Goal: Task Accomplishment & Management: Use online tool/utility

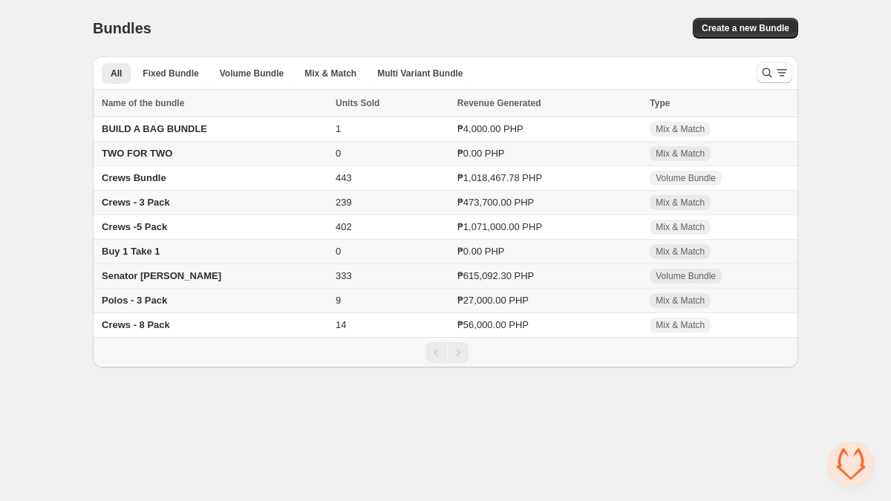
click at [144, 280] on span "Senator [PERSON_NAME]" at bounding box center [162, 275] width 120 height 11
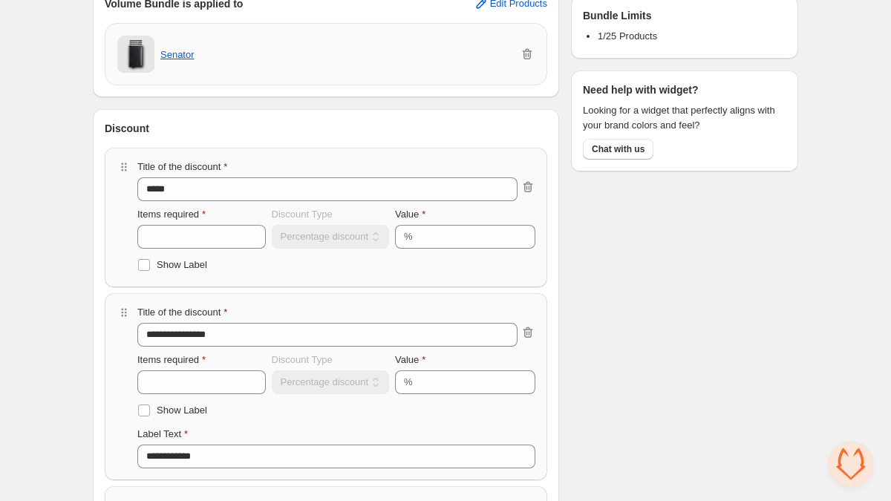
scroll to position [214, 0]
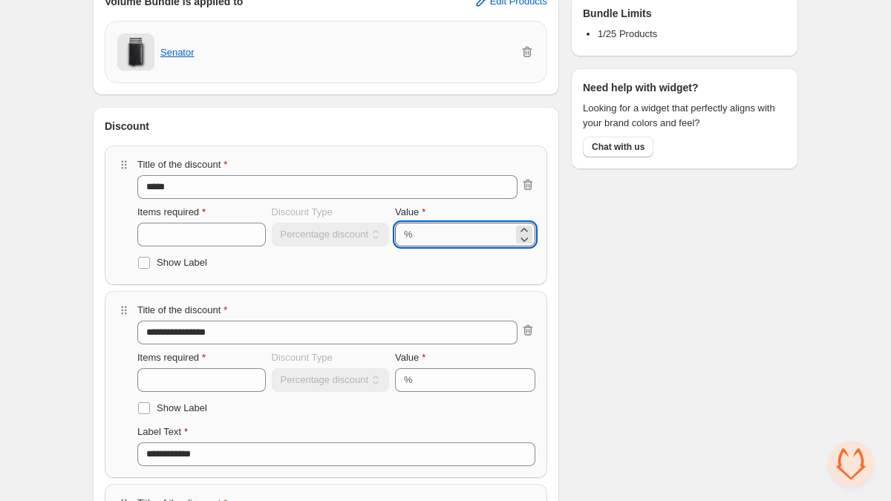
click at [442, 234] on input "*" at bounding box center [465, 235] width 96 height 24
type input "**"
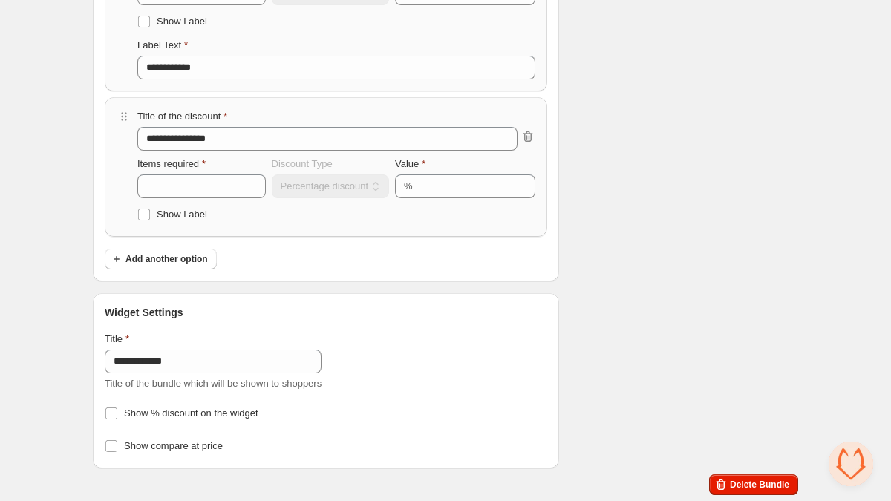
scroll to position [0, 0]
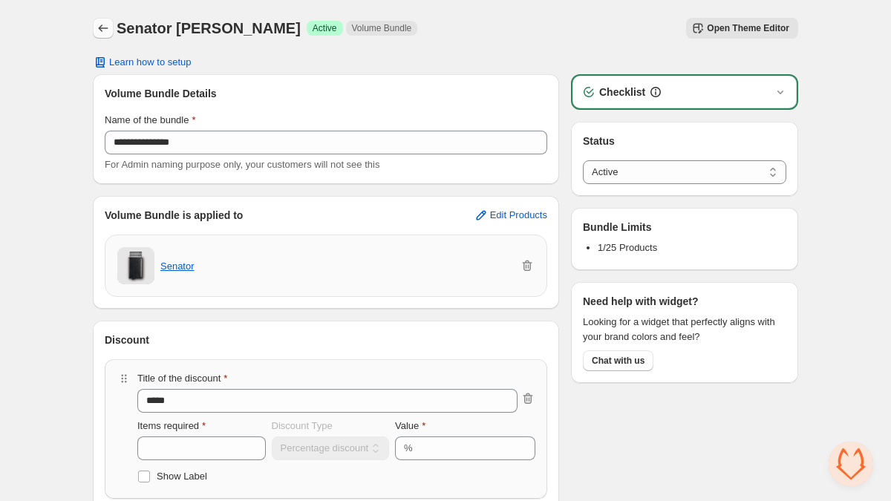
click at [111, 31] on button "Back" at bounding box center [103, 28] width 21 height 21
